Goal: Book appointment/travel/reservation

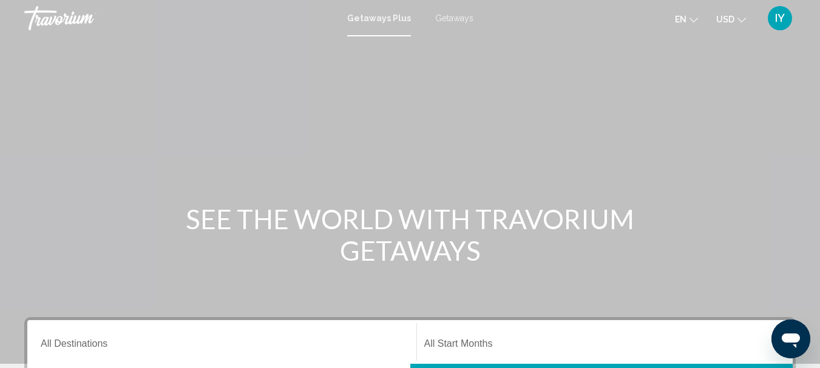
click at [450, 19] on span "Getaways" at bounding box center [454, 18] width 38 height 10
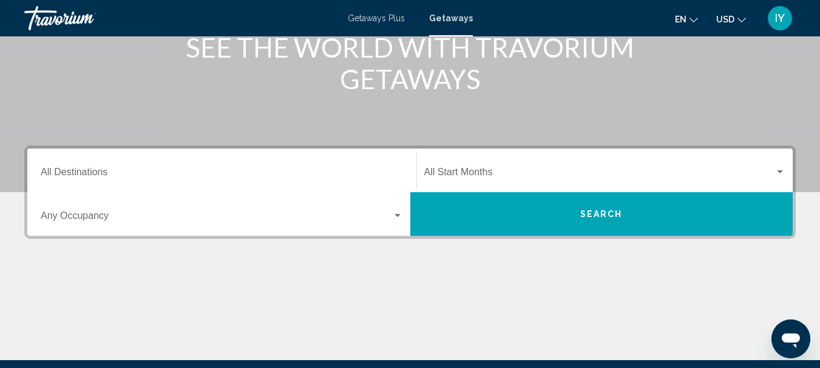
scroll to position [173, 0]
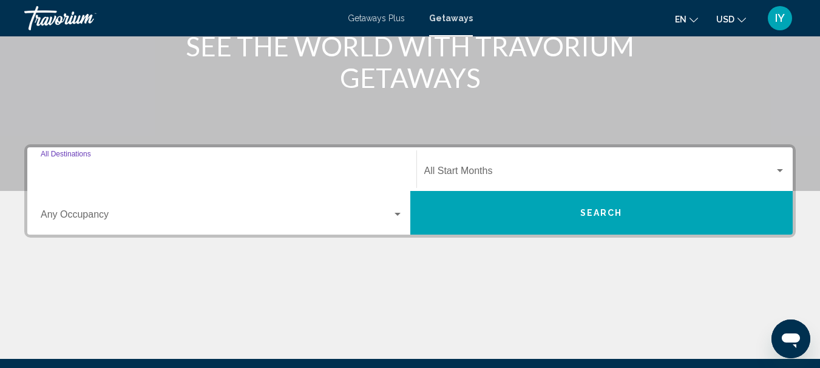
click at [50, 173] on input "Destination All Destinations" at bounding box center [222, 173] width 362 height 11
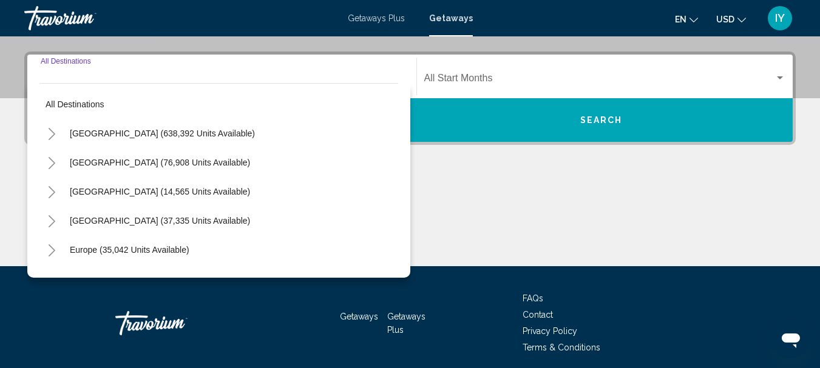
scroll to position [278, 0]
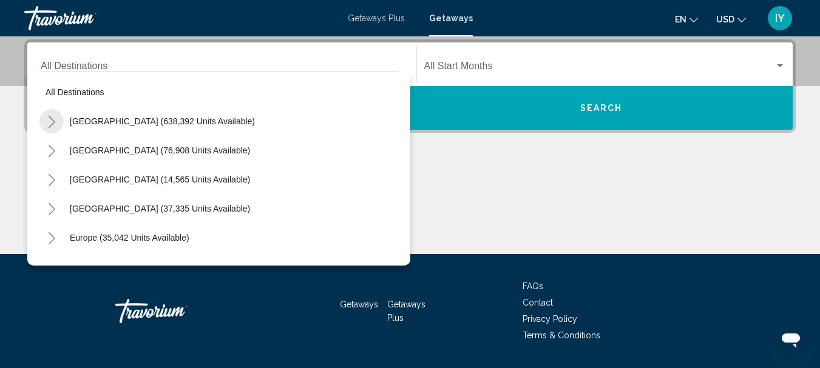
click at [55, 121] on icon "Toggle United States (638,392 units available)" at bounding box center [51, 122] width 9 height 12
click at [66, 236] on icon "Toggle California (76,166 units available)" at bounding box center [63, 238] width 9 height 12
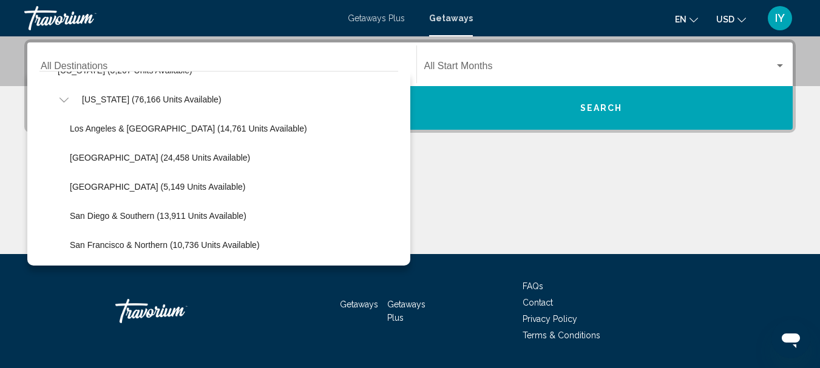
scroll to position [146, 0]
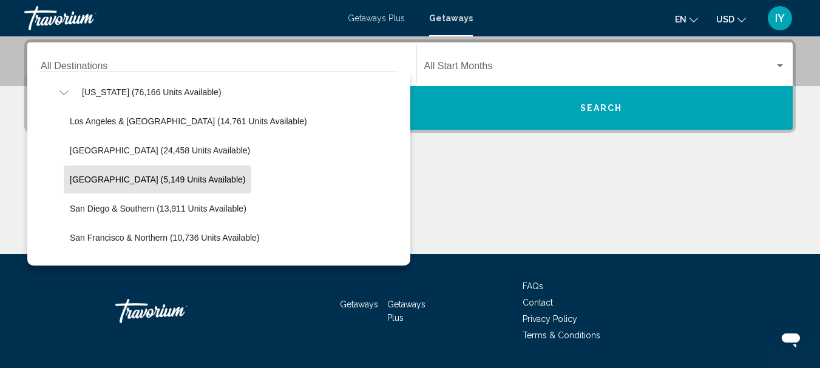
click at [157, 173] on button "[GEOGRAPHIC_DATA] (5,149 units available)" at bounding box center [157, 180] width 187 height 28
type input "**********"
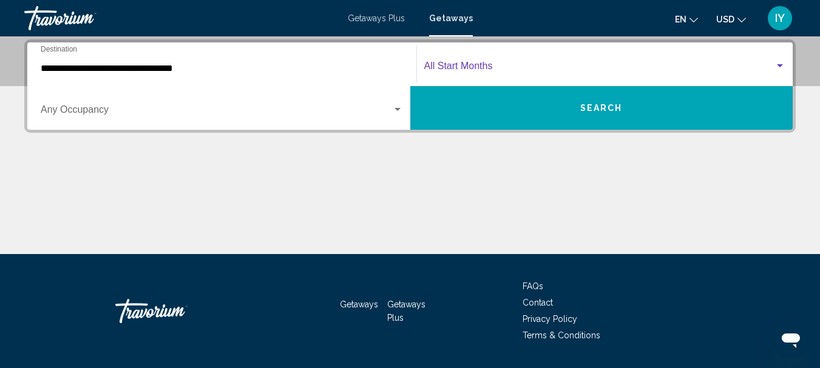
click at [780, 66] on div "Search widget" at bounding box center [780, 65] width 6 height 3
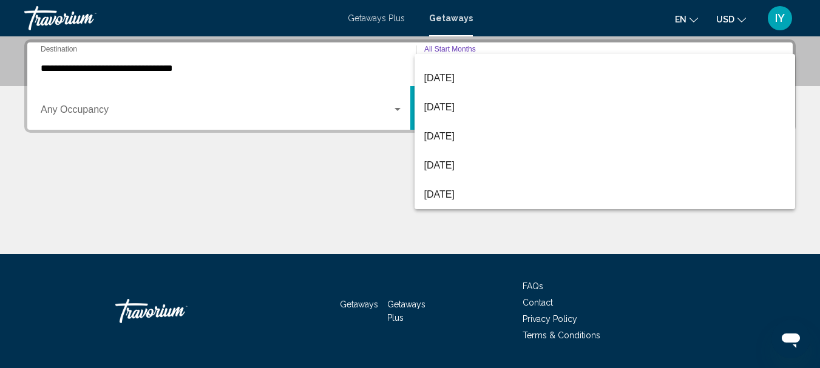
scroll to position [115, 0]
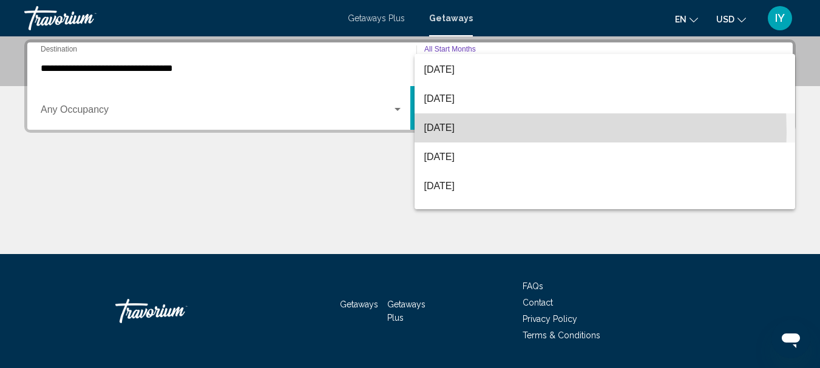
click at [428, 132] on span "[DATE]" at bounding box center [605, 127] width 362 height 29
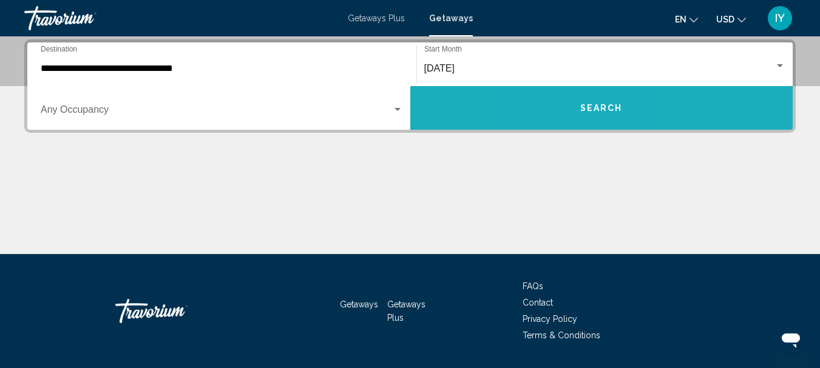
click at [569, 110] on button "Search" at bounding box center [601, 108] width 383 height 44
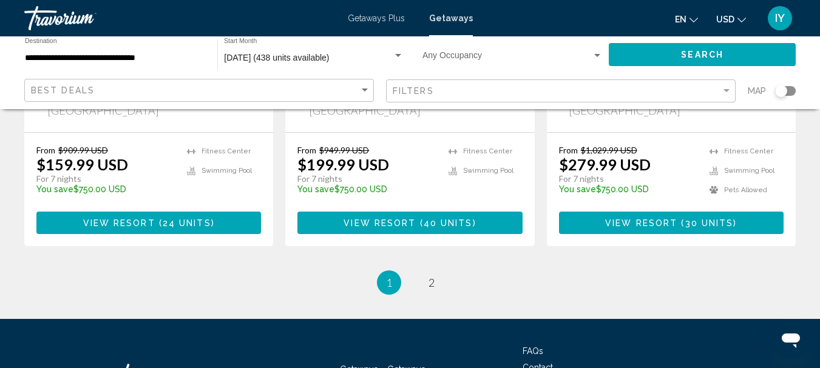
scroll to position [1711, 0]
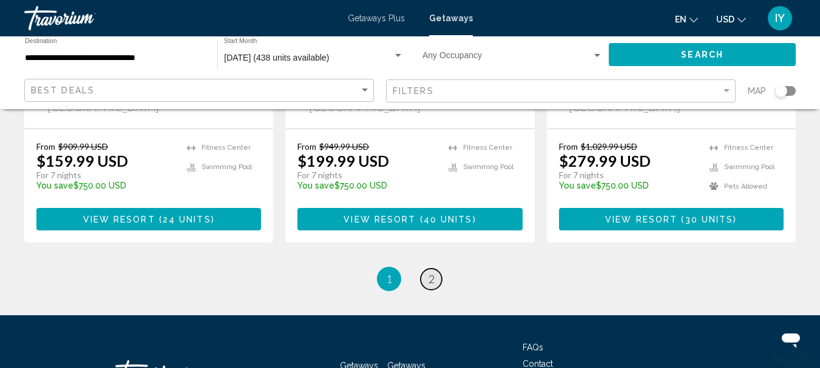
click at [431, 272] on span "2" at bounding box center [431, 278] width 6 height 13
